Goal: Transaction & Acquisition: Purchase product/service

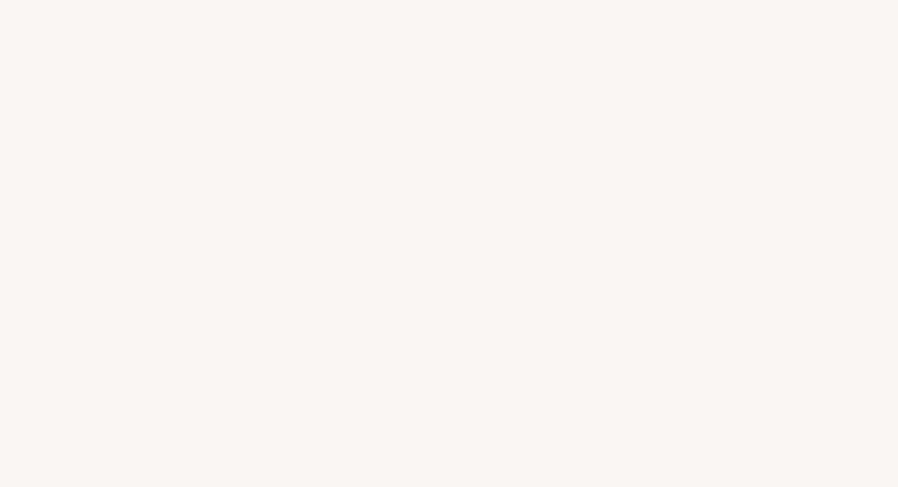
select select "ES"
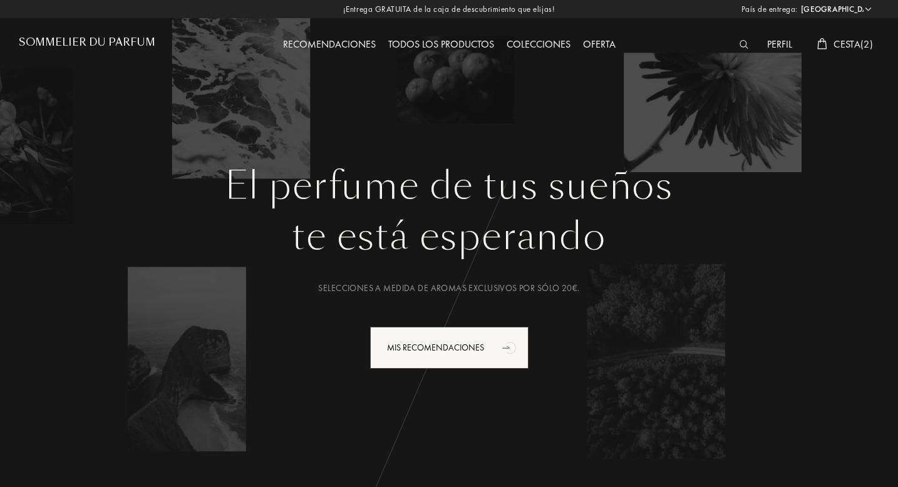
click at [128, 44] on h1 "Sommelier du Parfum" at bounding box center [87, 42] width 136 height 12
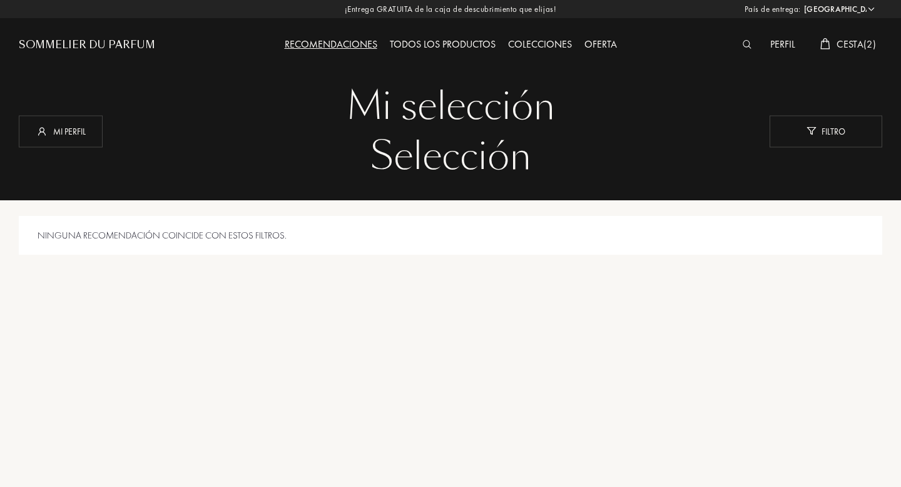
select select "ES"
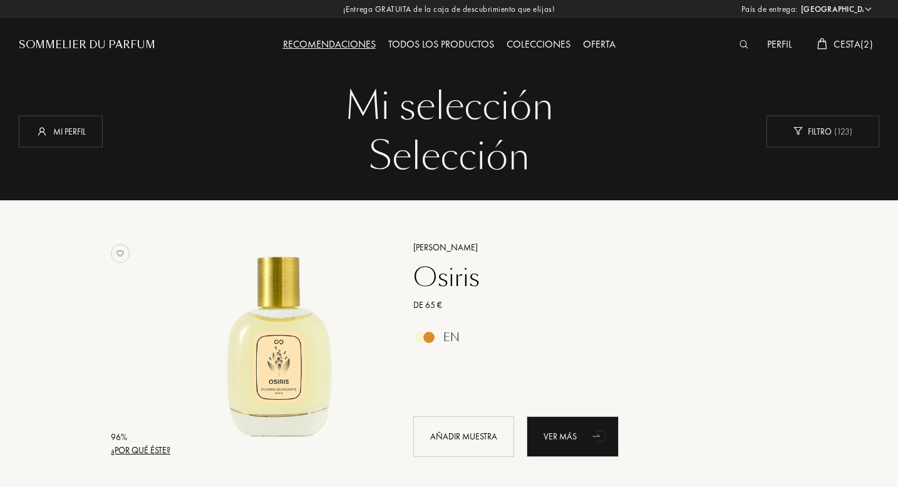
click at [849, 47] on span "Cesta ( 2 )" at bounding box center [852, 44] width 39 height 13
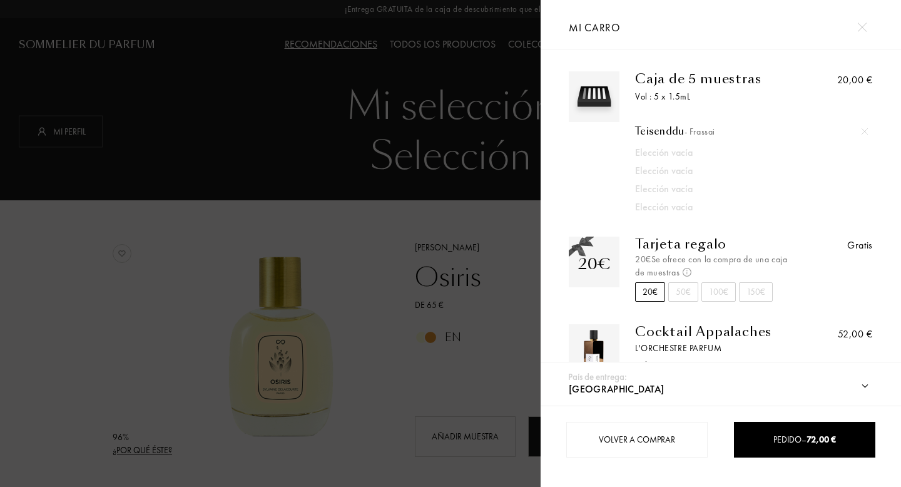
click at [355, 227] on div at bounding box center [270, 243] width 541 height 487
